Goal: Transaction & Acquisition: Book appointment/travel/reservation

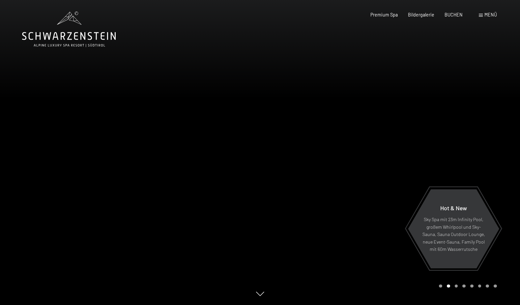
click at [96, 39] on icon at bounding box center [68, 36] width 93 height 8
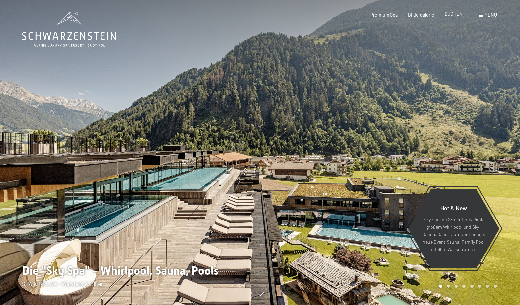
click at [455, 11] on span "BUCHEN" at bounding box center [454, 14] width 18 height 6
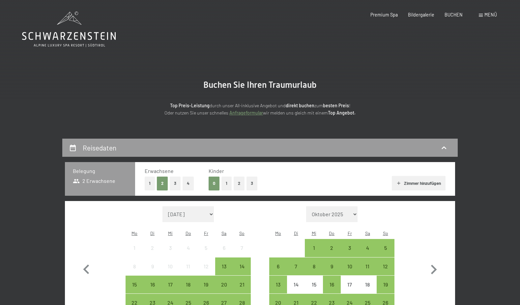
select select "[DATE]"
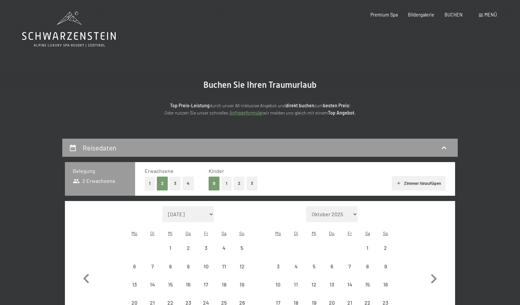
select select "[DATE]"
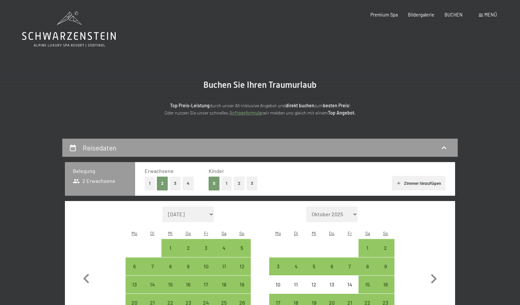
scroll to position [61, 0]
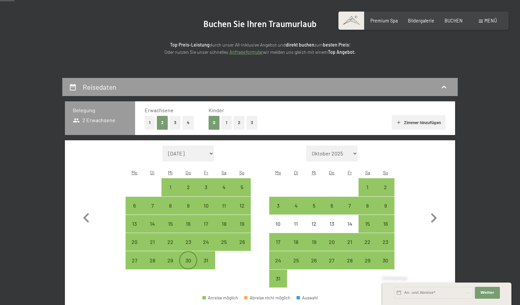
click at [184, 257] on div "30" at bounding box center [188, 265] width 16 height 16
select select "[DATE]"
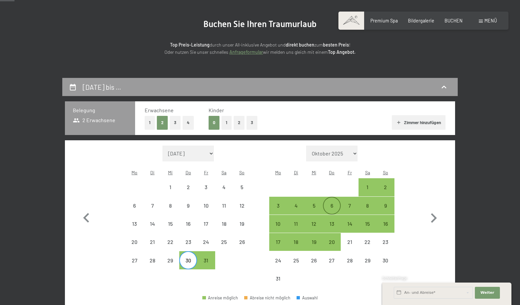
click at [332, 203] on div "6" at bounding box center [332, 211] width 16 height 16
select select "[DATE]"
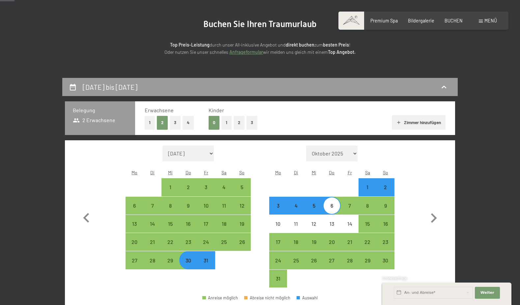
scroll to position [188, 0]
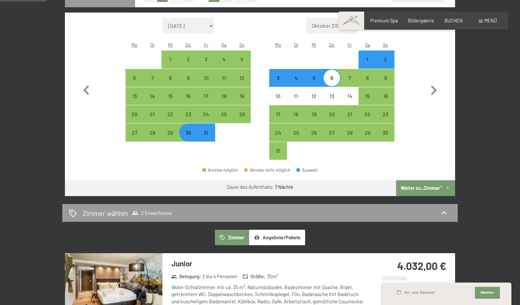
click at [413, 180] on button "Weiter zu „Zimmer“" at bounding box center [425, 188] width 59 height 16
select select "[DATE]"
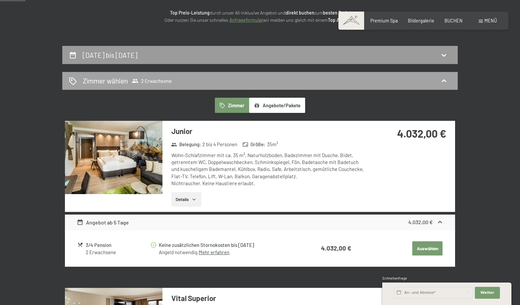
scroll to position [0, 0]
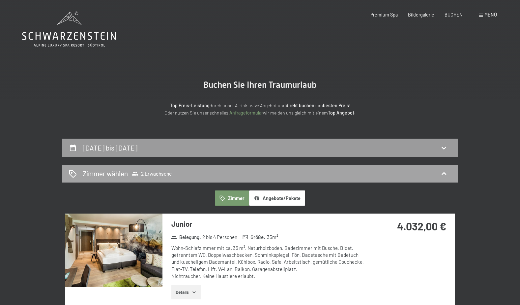
click at [116, 172] on h2 "Zimmer wählen" at bounding box center [105, 173] width 45 height 10
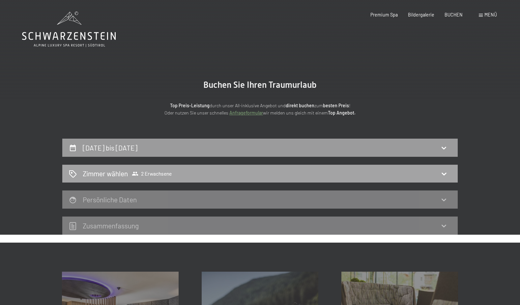
click at [116, 172] on h2 "Zimmer wählen" at bounding box center [105, 173] width 45 height 10
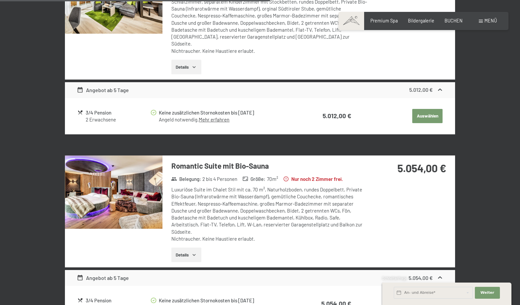
scroll to position [1106, 0]
